Goal: Information Seeking & Learning: Check status

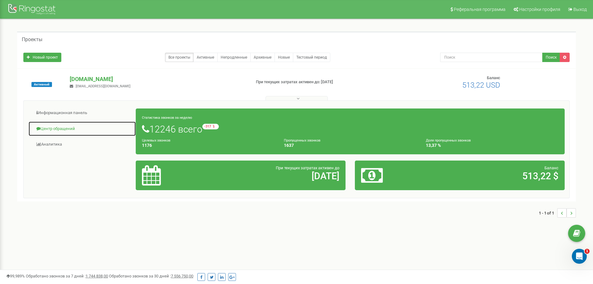
click at [72, 128] on link "Центр обращений" at bounding box center [82, 128] width 108 height 15
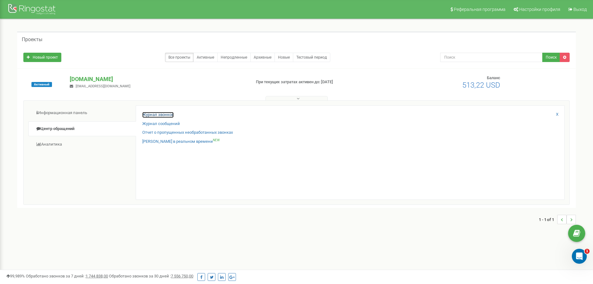
click at [169, 114] on link "Журнал звонков" at bounding box center [157, 115] width 31 height 6
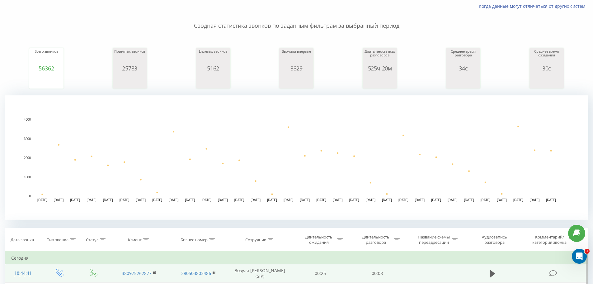
scroll to position [156, 0]
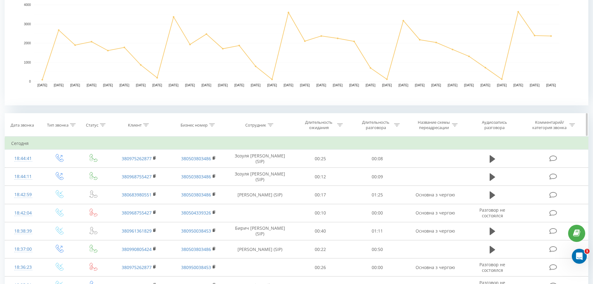
click at [139, 125] on div "Клиент" at bounding box center [135, 124] width 14 height 5
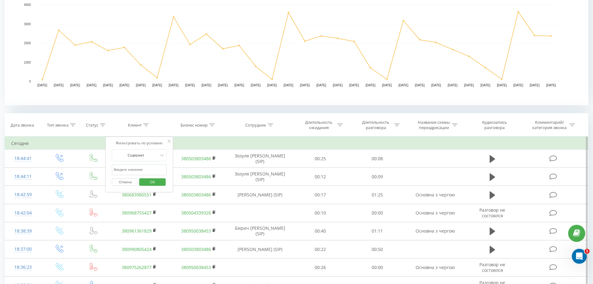
paste input "0996396718"
type input "0996396718"
click at [149, 182] on span "OK" at bounding box center [152, 182] width 17 height 10
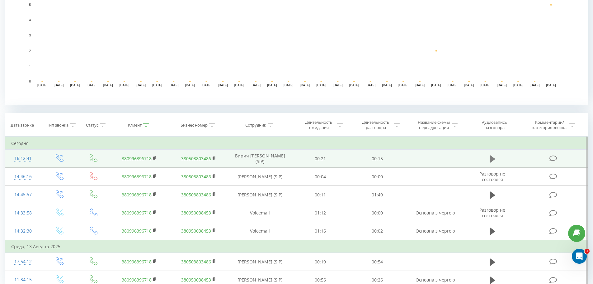
click at [494, 161] on icon at bounding box center [493, 158] width 6 height 9
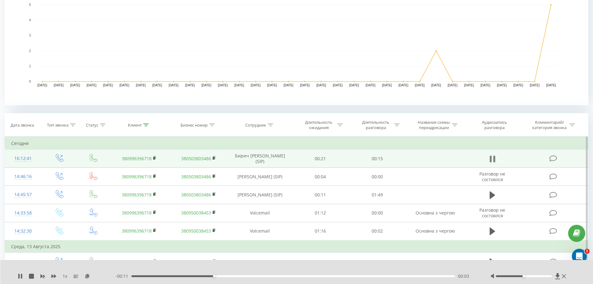
click at [492, 159] on icon at bounding box center [493, 158] width 6 height 9
